Goal: Task Accomplishment & Management: Use online tool/utility

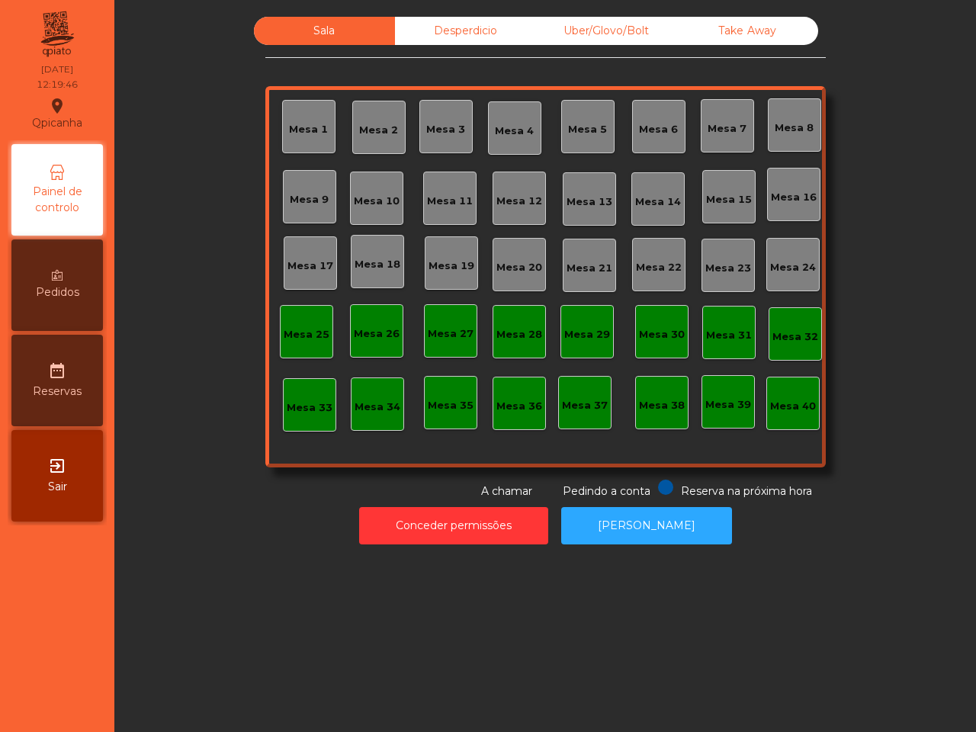
click at [593, 195] on div "Mesa 13" at bounding box center [590, 198] width 46 height 21
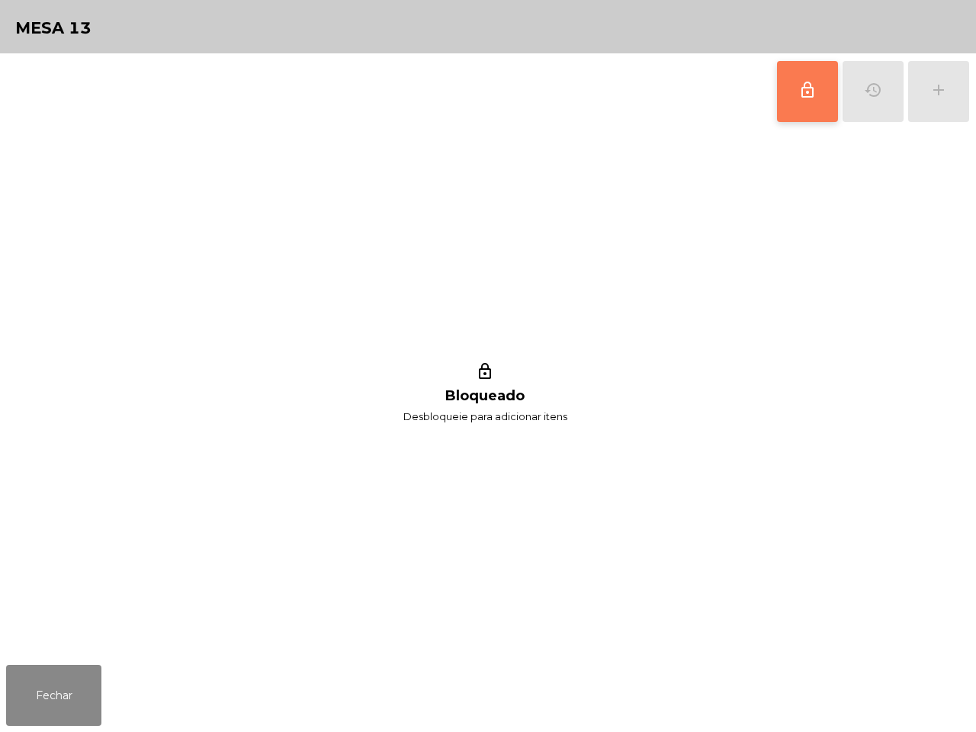
click at [825, 108] on button "lock_outline" at bounding box center [807, 91] width 61 height 61
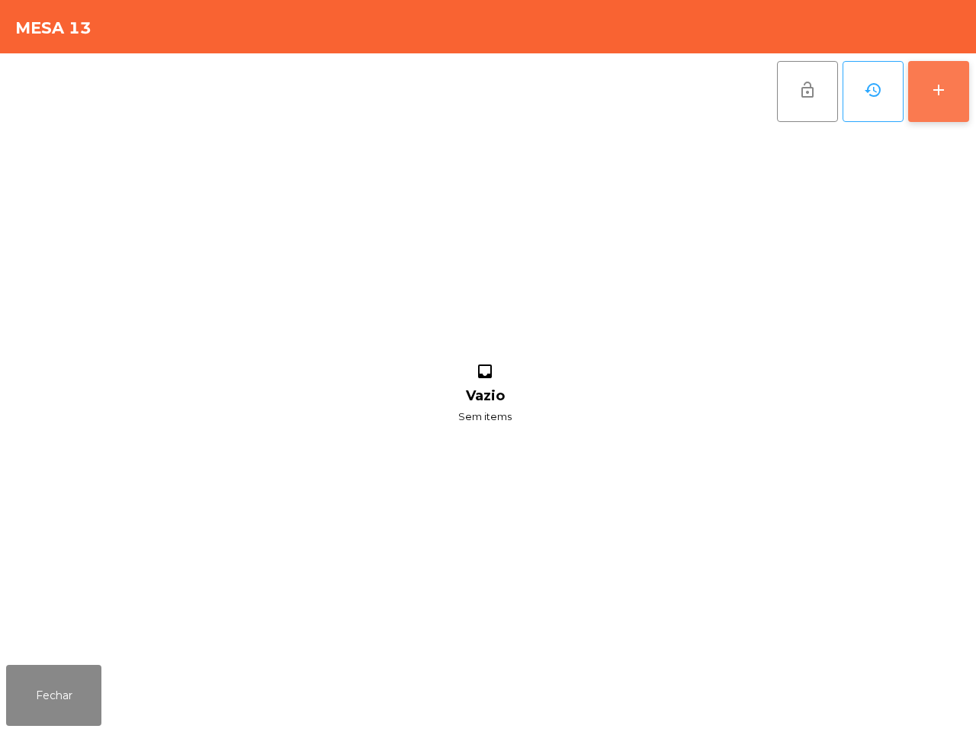
click at [948, 88] on button "add" at bounding box center [938, 91] width 61 height 61
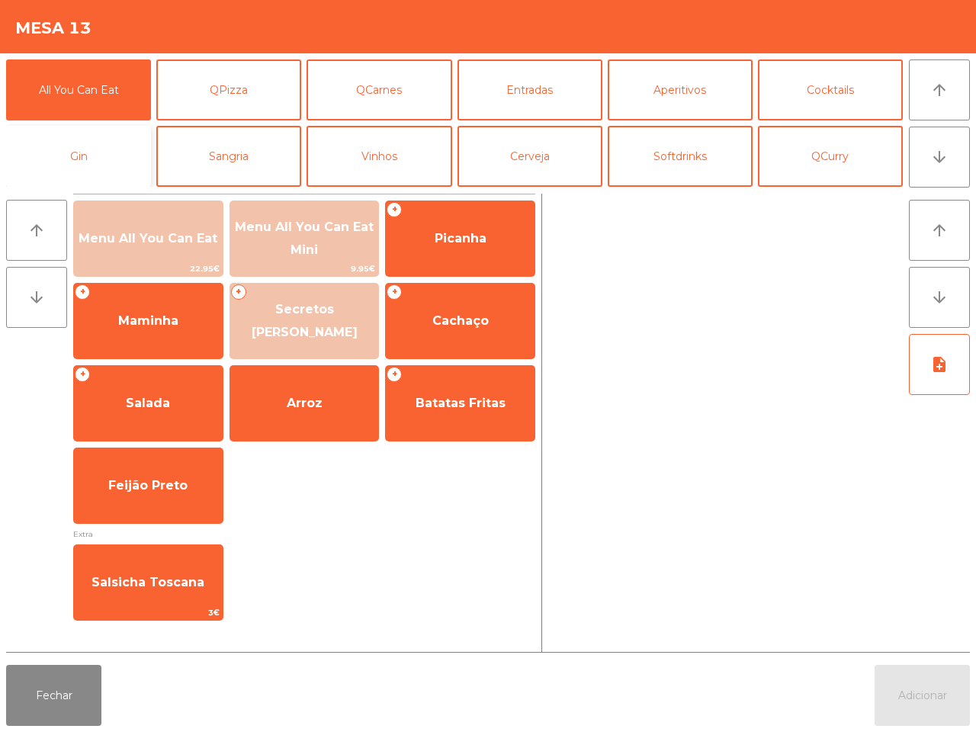
click at [86, 153] on button "Gin" at bounding box center [78, 156] width 145 height 61
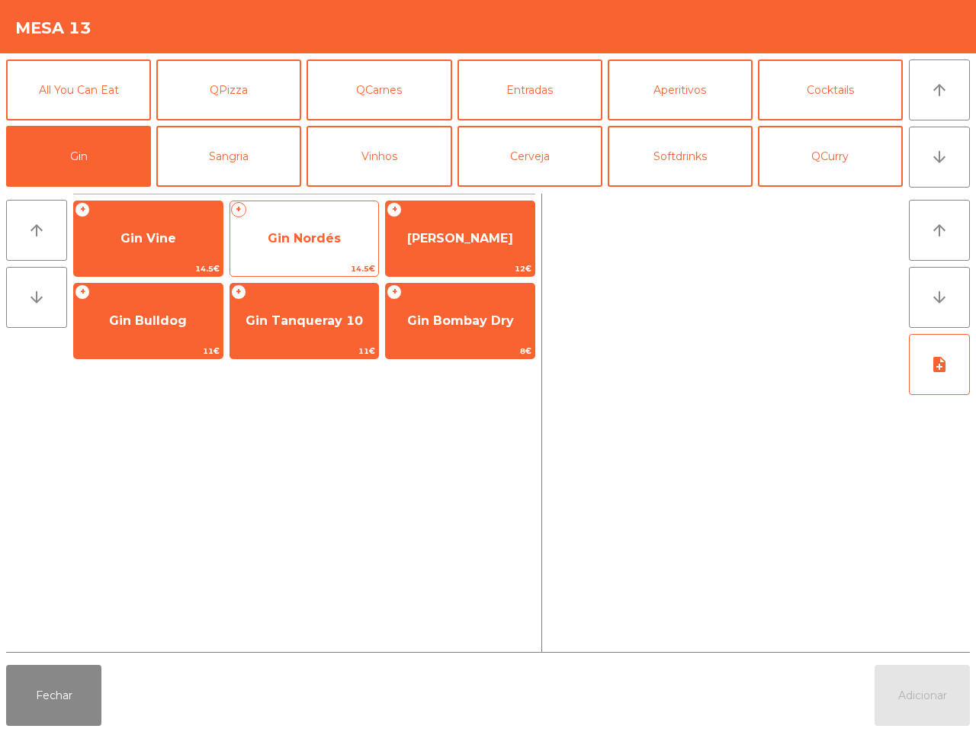
click at [326, 227] on span "Gin Nordés" at bounding box center [304, 238] width 149 height 41
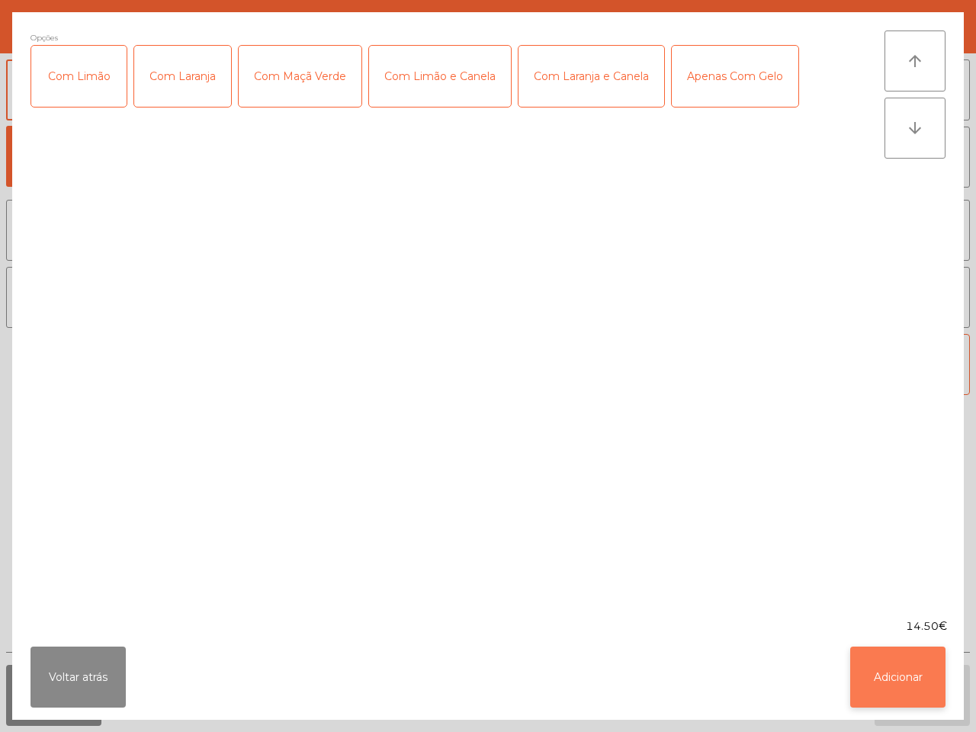
click at [886, 698] on button "Adicionar" at bounding box center [897, 677] width 95 height 61
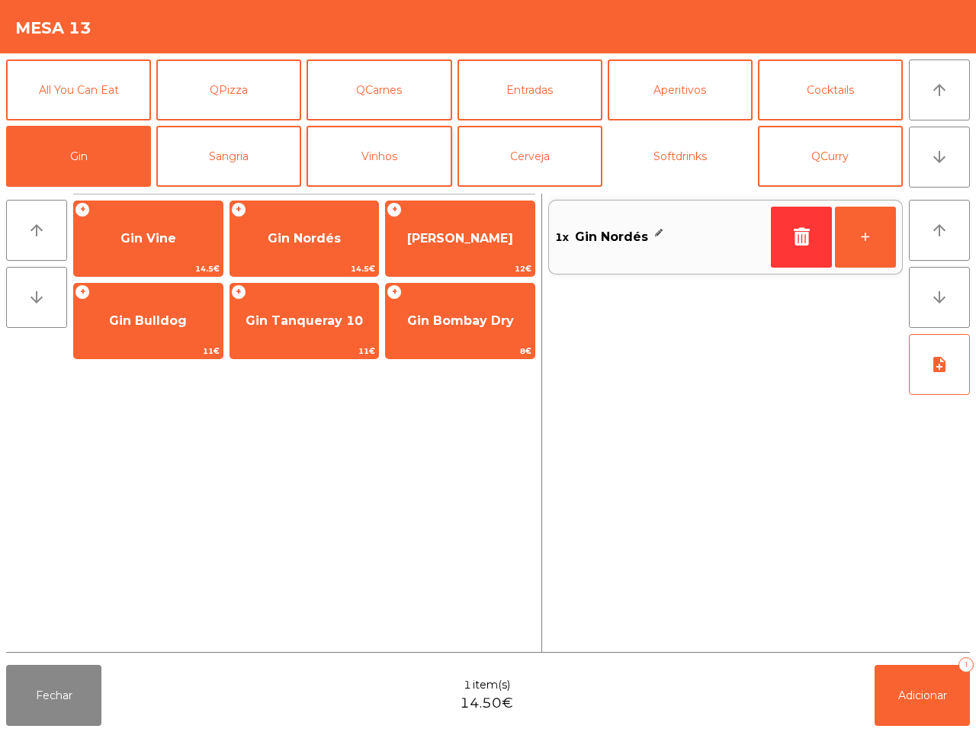
click at [650, 145] on button "Softdrinks" at bounding box center [680, 156] width 145 height 61
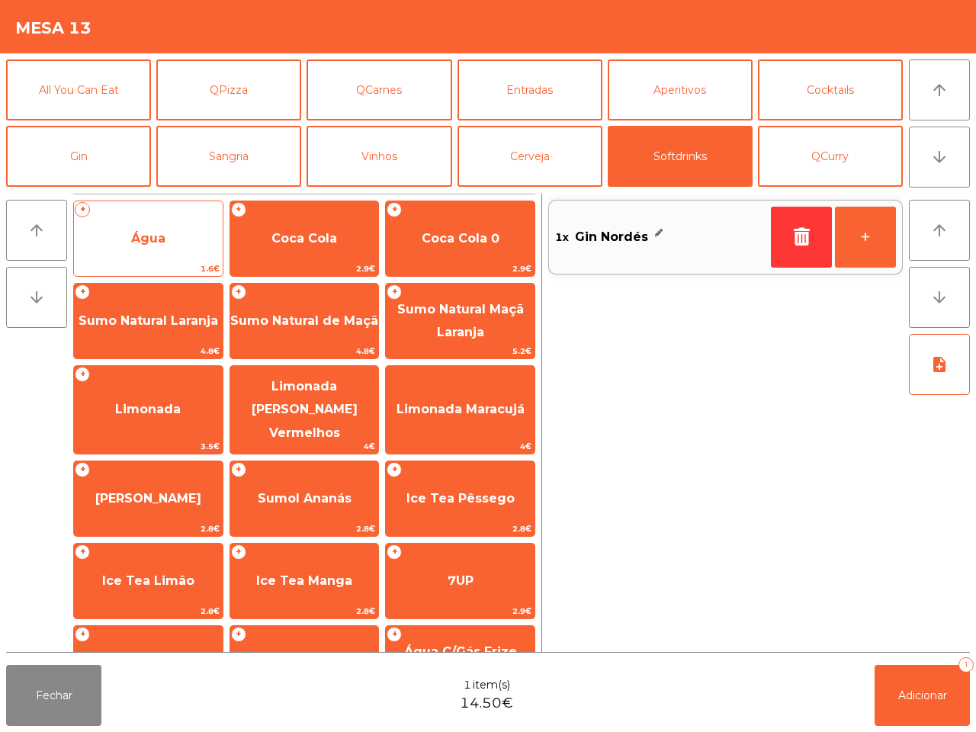
click at [184, 252] on span "Água" at bounding box center [148, 238] width 149 height 41
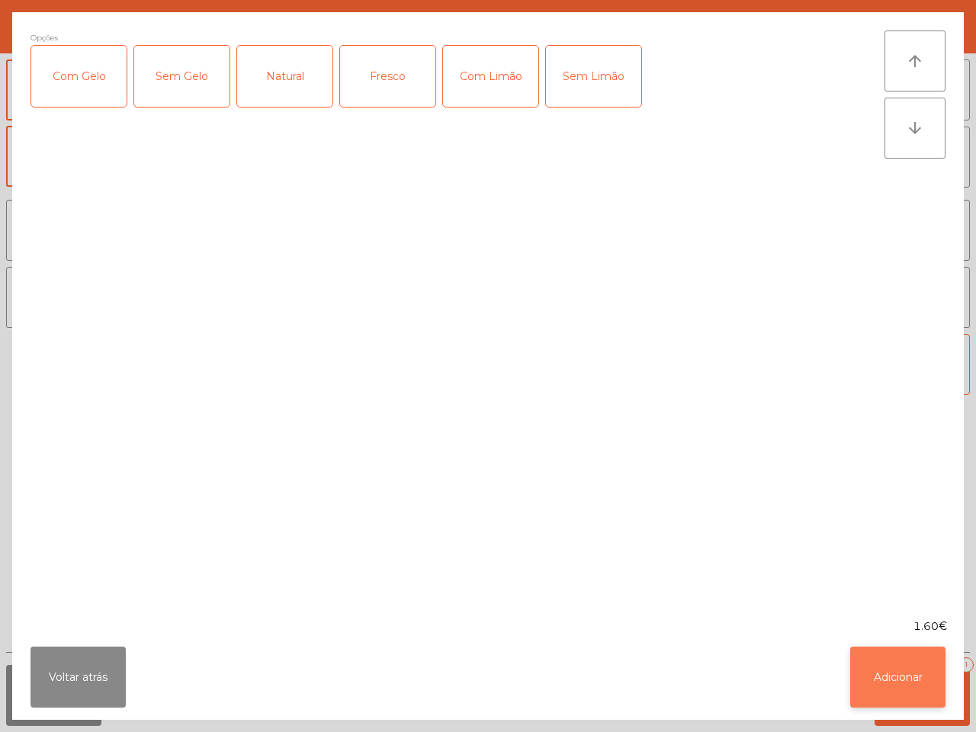
click at [911, 694] on button "Adicionar" at bounding box center [897, 677] width 95 height 61
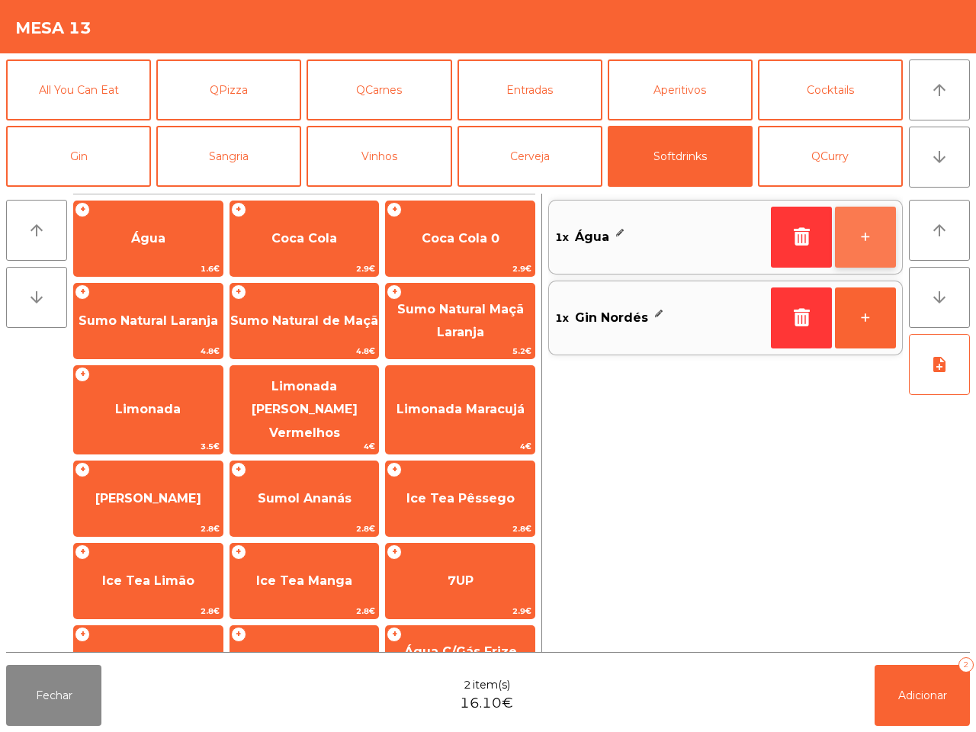
click at [875, 238] on button "+" at bounding box center [865, 237] width 61 height 61
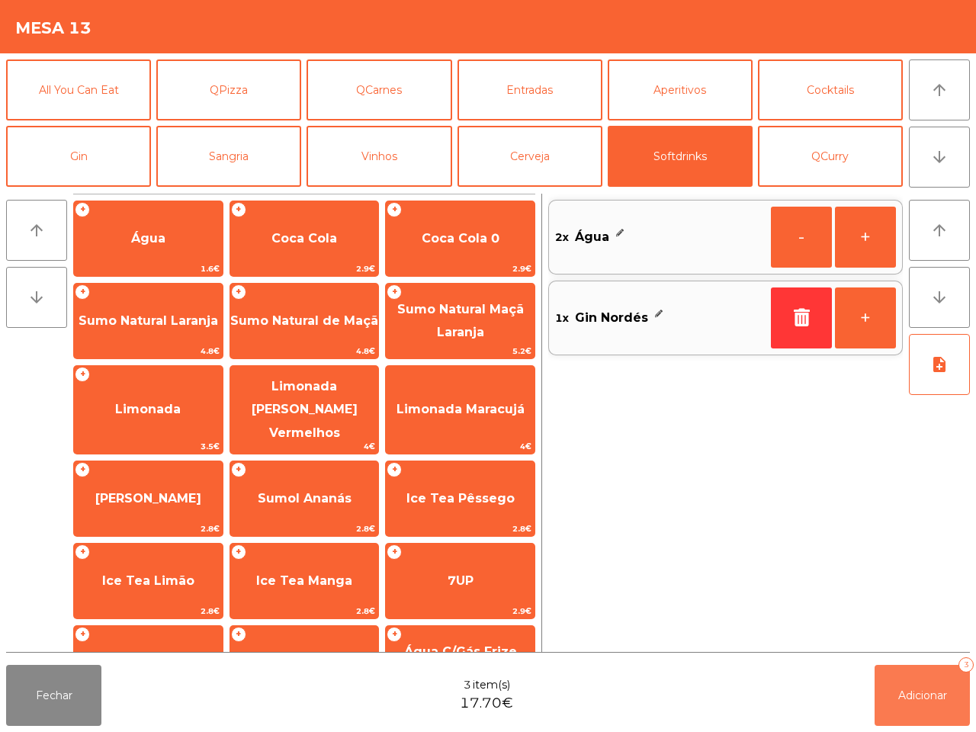
click at [908, 690] on span "Adicionar" at bounding box center [923, 696] width 49 height 14
